Goal: Find contact information: Find contact information

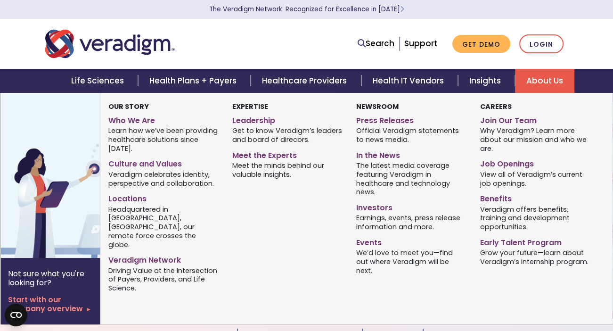
click at [527, 74] on link "About Us" at bounding box center [544, 81] width 59 height 24
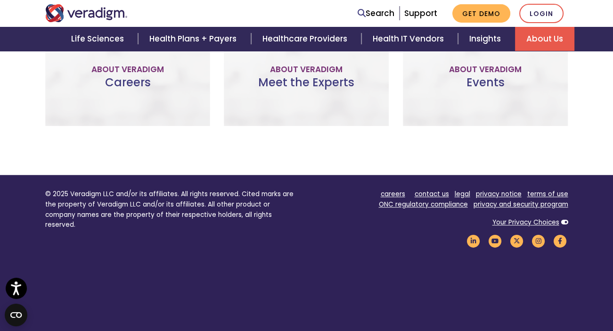
scroll to position [648, 0]
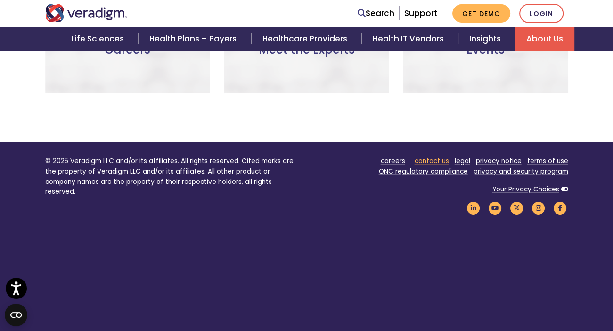
click at [437, 156] on link "contact us" at bounding box center [431, 160] width 34 height 9
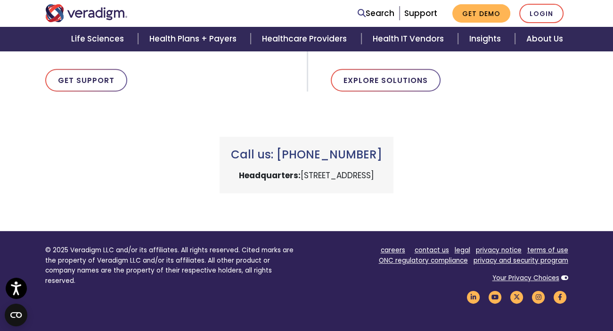
scroll to position [424, 0]
